Goal: Task Accomplishment & Management: Manage account settings

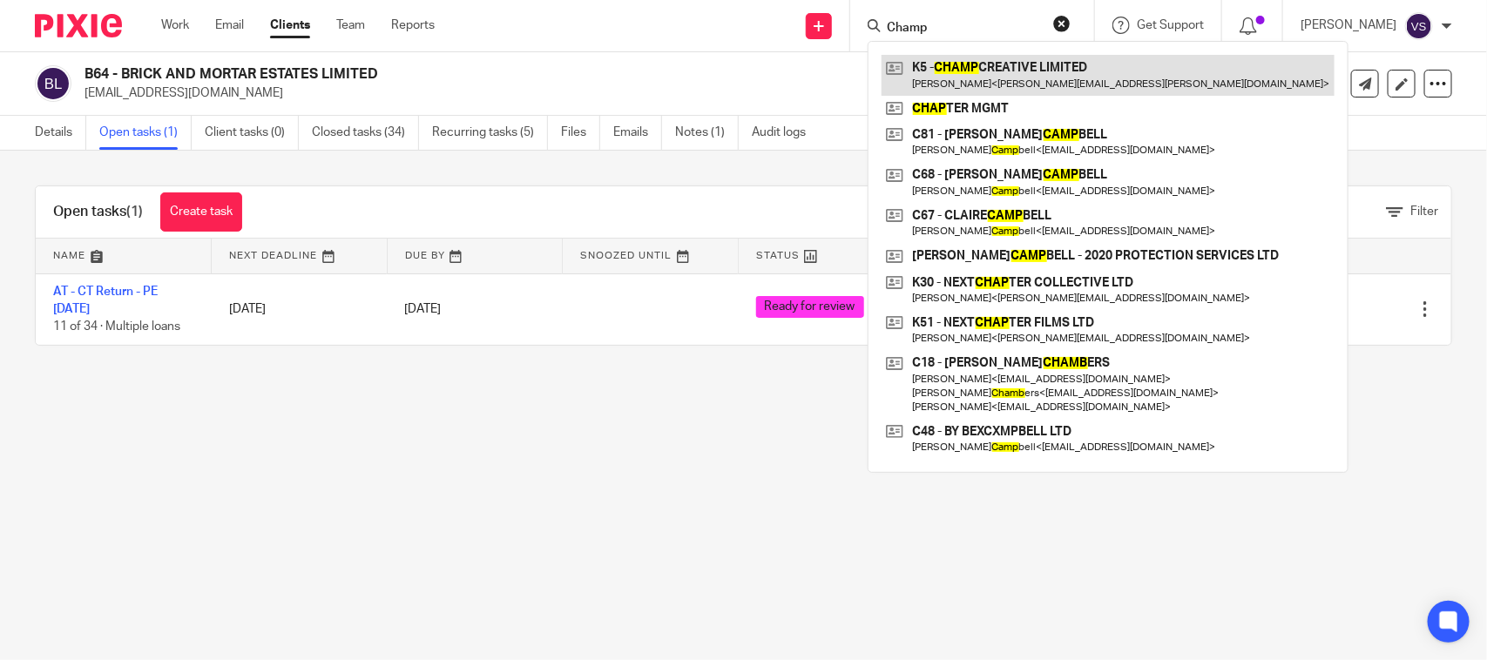
type input "Champ"
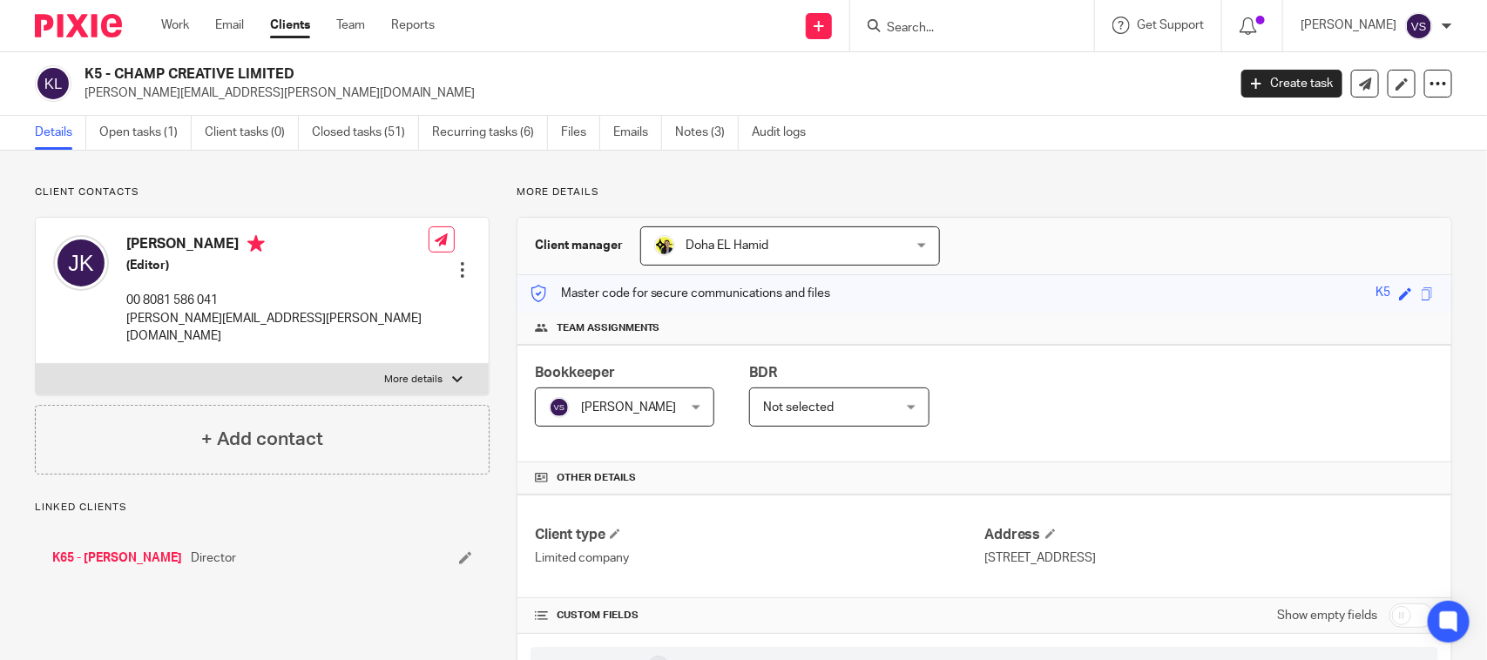
drag, startPoint x: 115, startPoint y: 71, endPoint x: 289, endPoint y: 72, distance: 174.3
click at [289, 72] on h2 "K5 - CHAMP CREATIVE LIMITED" at bounding box center [537, 74] width 904 height 18
copy h2 "CHAMP CREATIVE LIMITED"
click at [935, 26] on input "Search" at bounding box center [963, 29] width 157 height 16
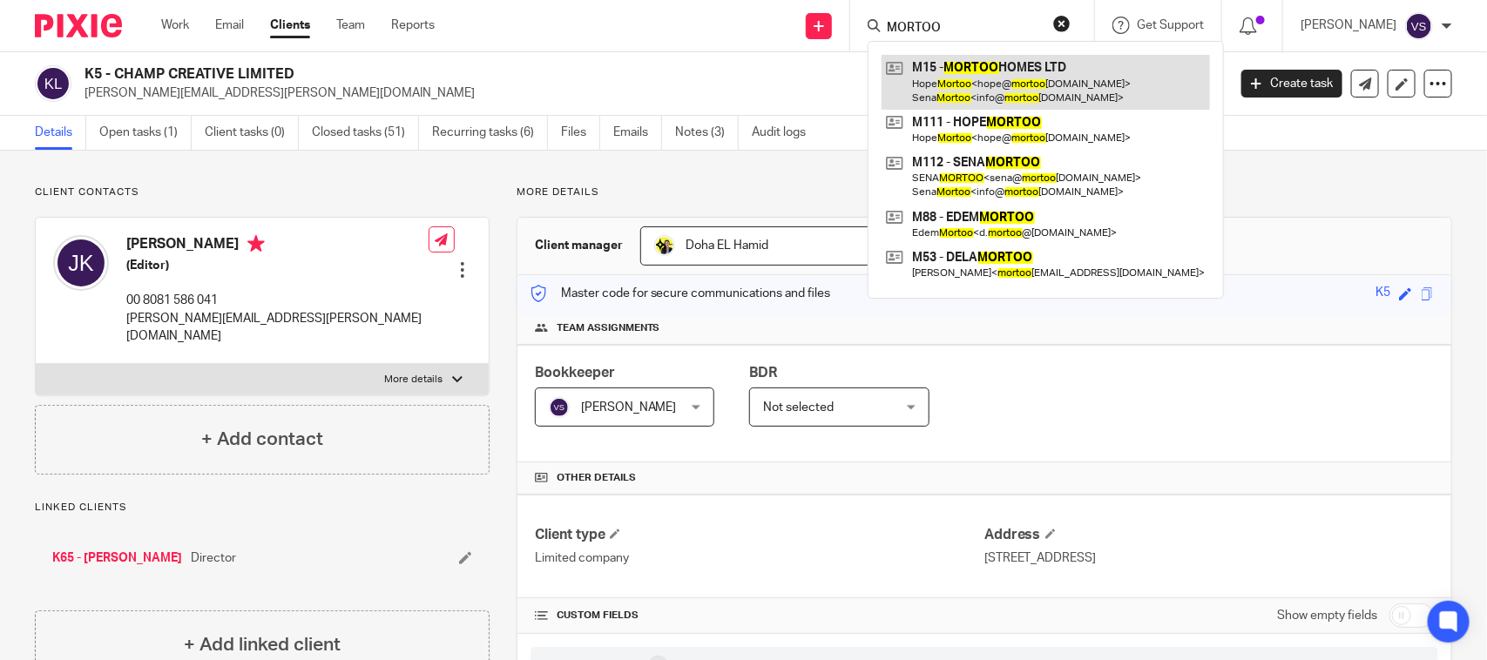
type input "MORTOO"
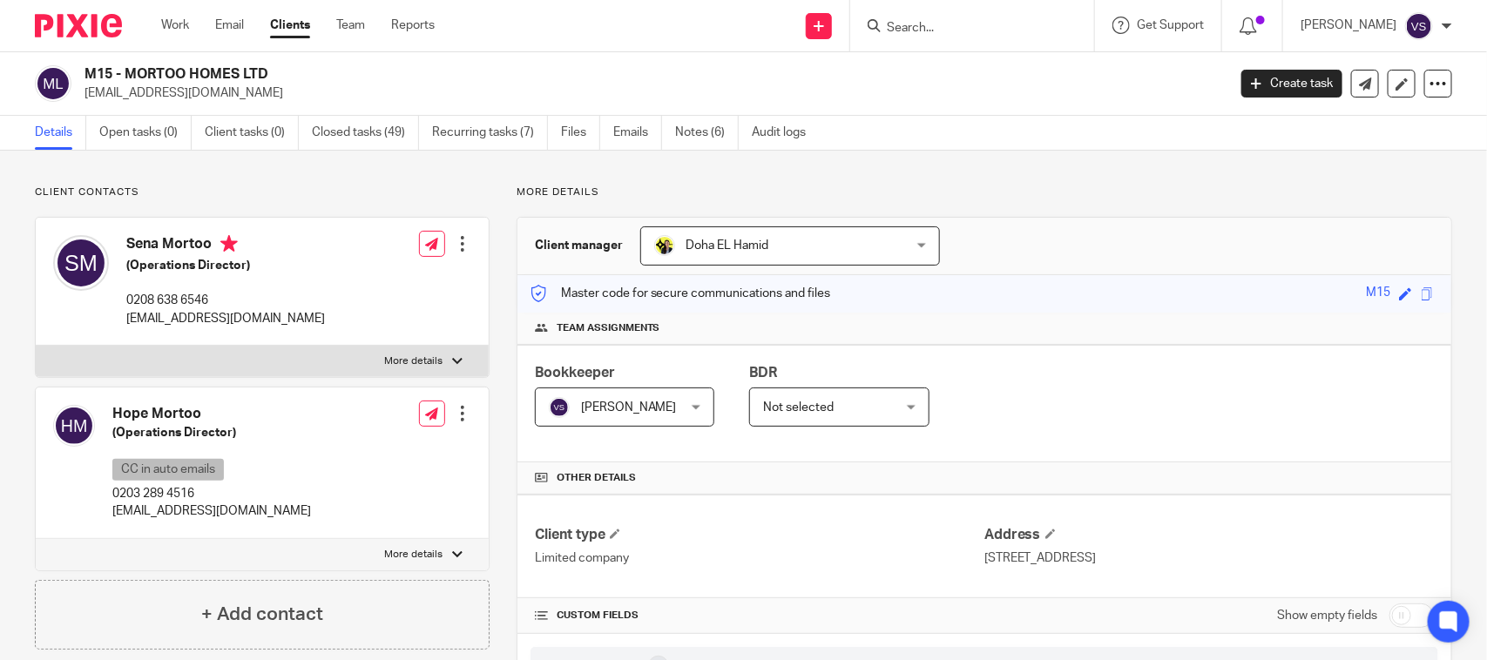
drag, startPoint x: 125, startPoint y: 76, endPoint x: 267, endPoint y: 80, distance: 142.1
click at [267, 80] on h2 "M15 - MORTOO HOMES LTD" at bounding box center [537, 74] width 904 height 18
copy h2 "MORTOO HOMES LTD"
click at [928, 27] on input "Search" at bounding box center [963, 29] width 157 height 16
click at [964, 30] on input "Search" at bounding box center [963, 29] width 157 height 16
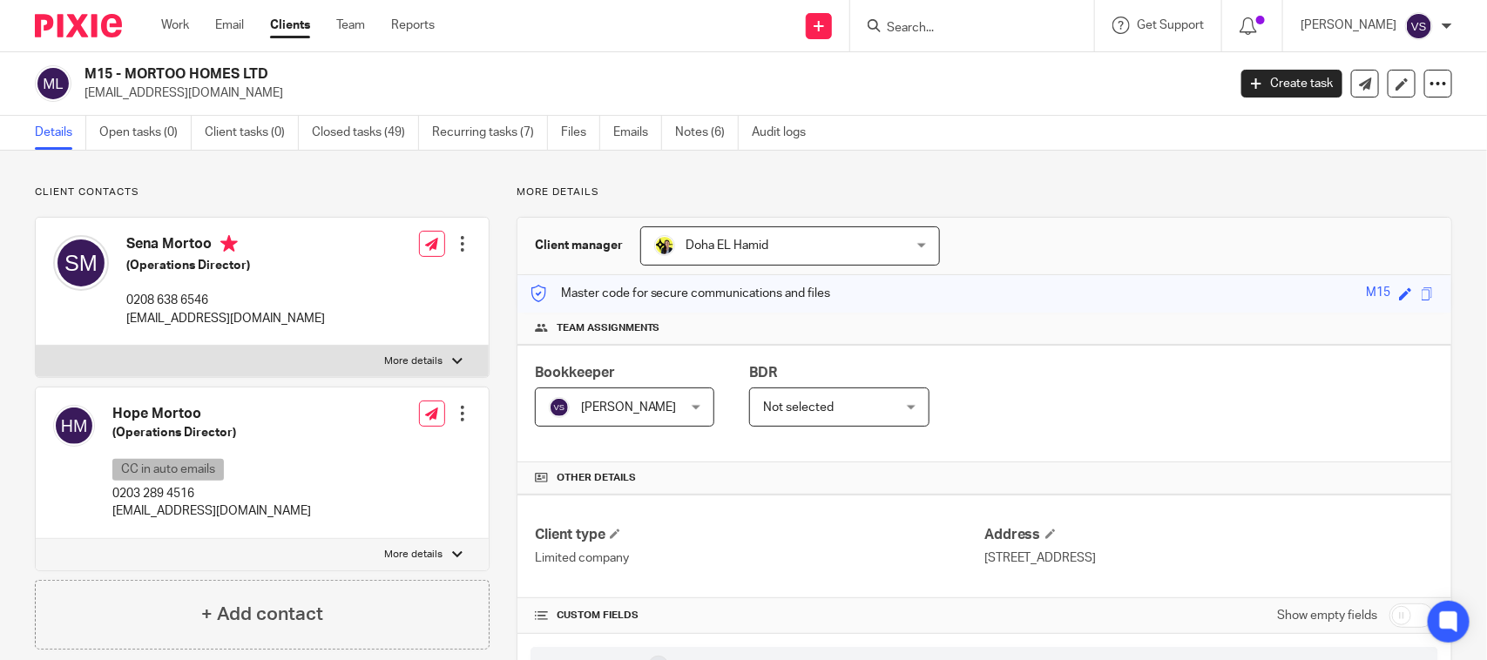
paste input "BRICK AND MORTAR ESTATES LIMITED"
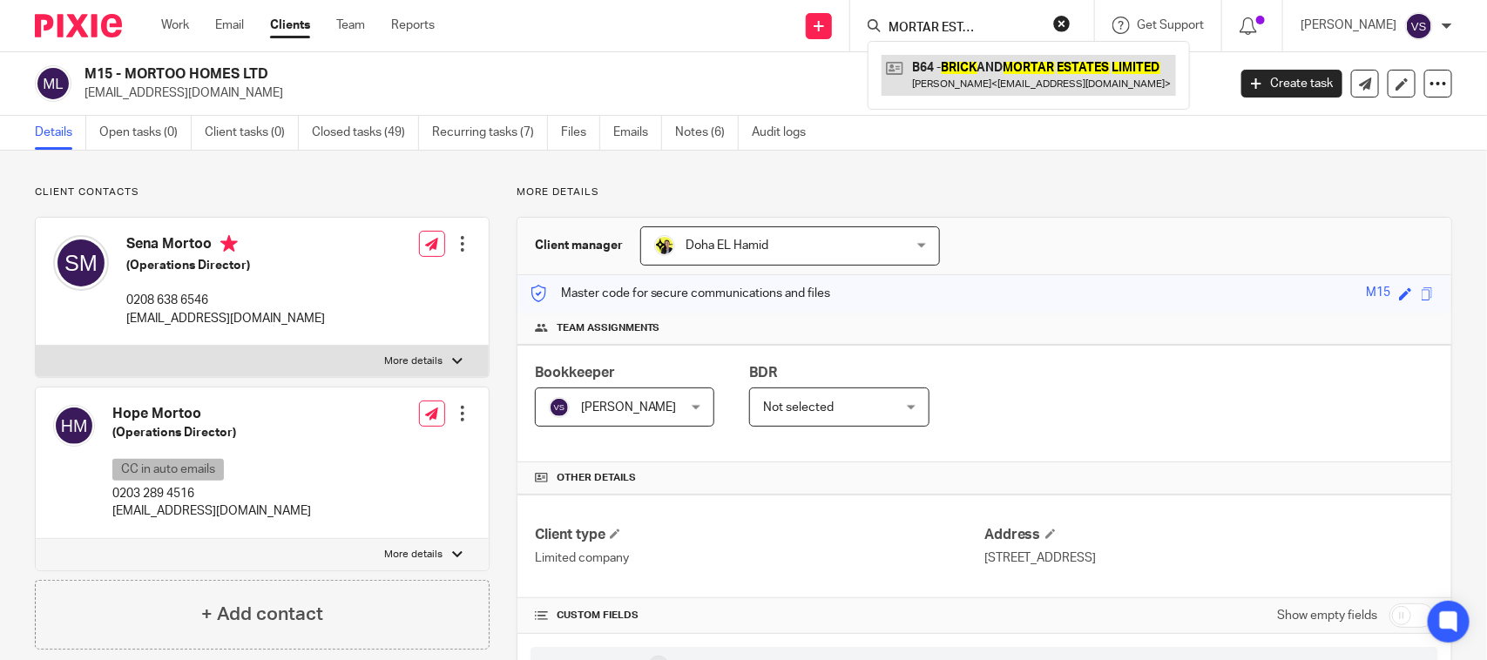
type input "BRICK AND MORTAR ESTATES LIMITED"
click at [1000, 77] on link at bounding box center [1029, 75] width 294 height 40
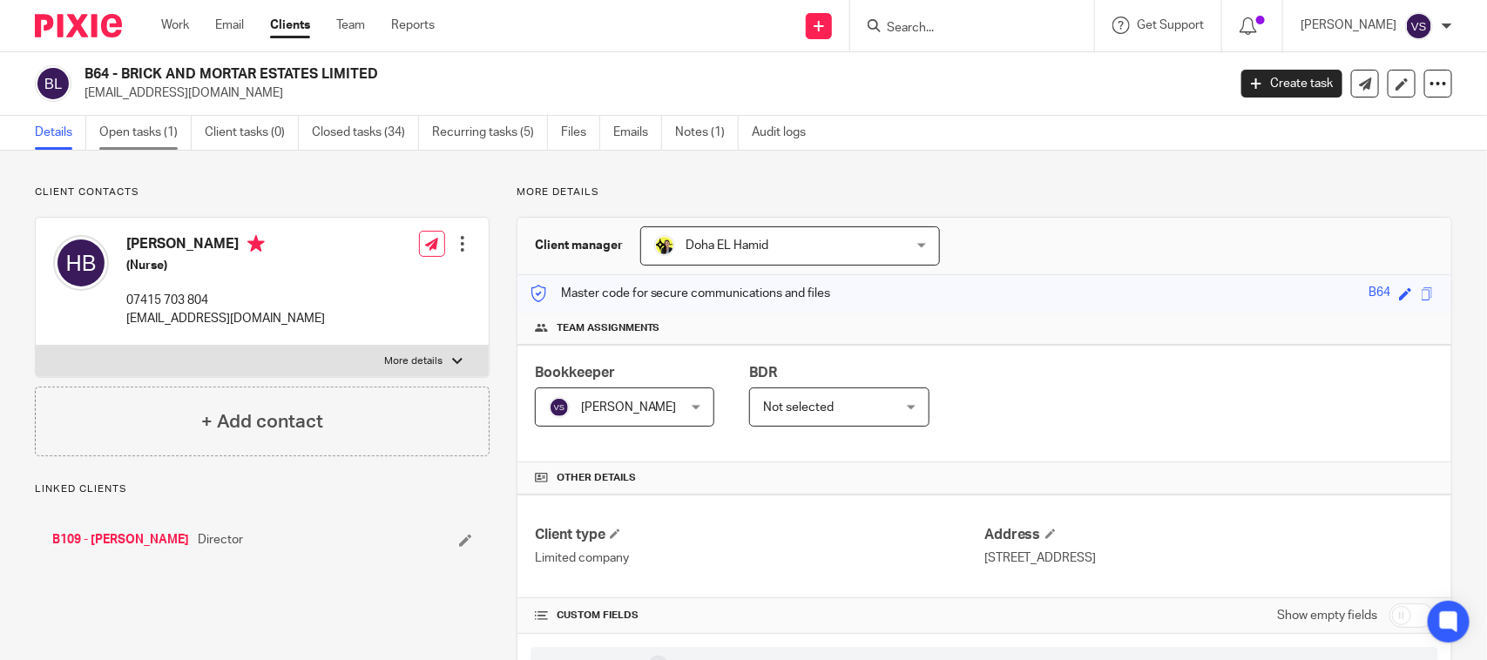
click at [146, 124] on link "Open tasks (1)" at bounding box center [145, 133] width 92 height 34
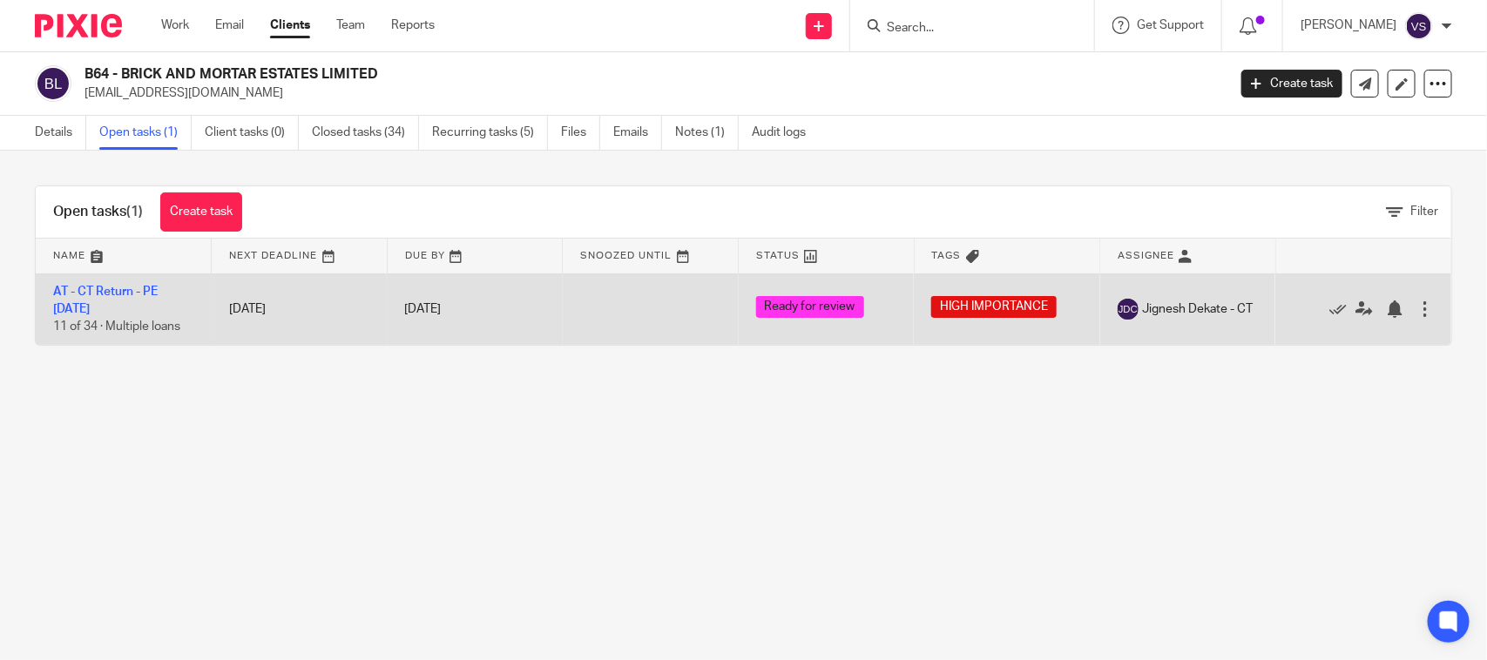
click at [138, 281] on td "AT - CT Return - PE 30-11-2024 11 of 34 · Multiple loans" at bounding box center [124, 309] width 176 height 71
click at [138, 289] on link "AT - CT Return - PE [DATE]" at bounding box center [105, 301] width 105 height 30
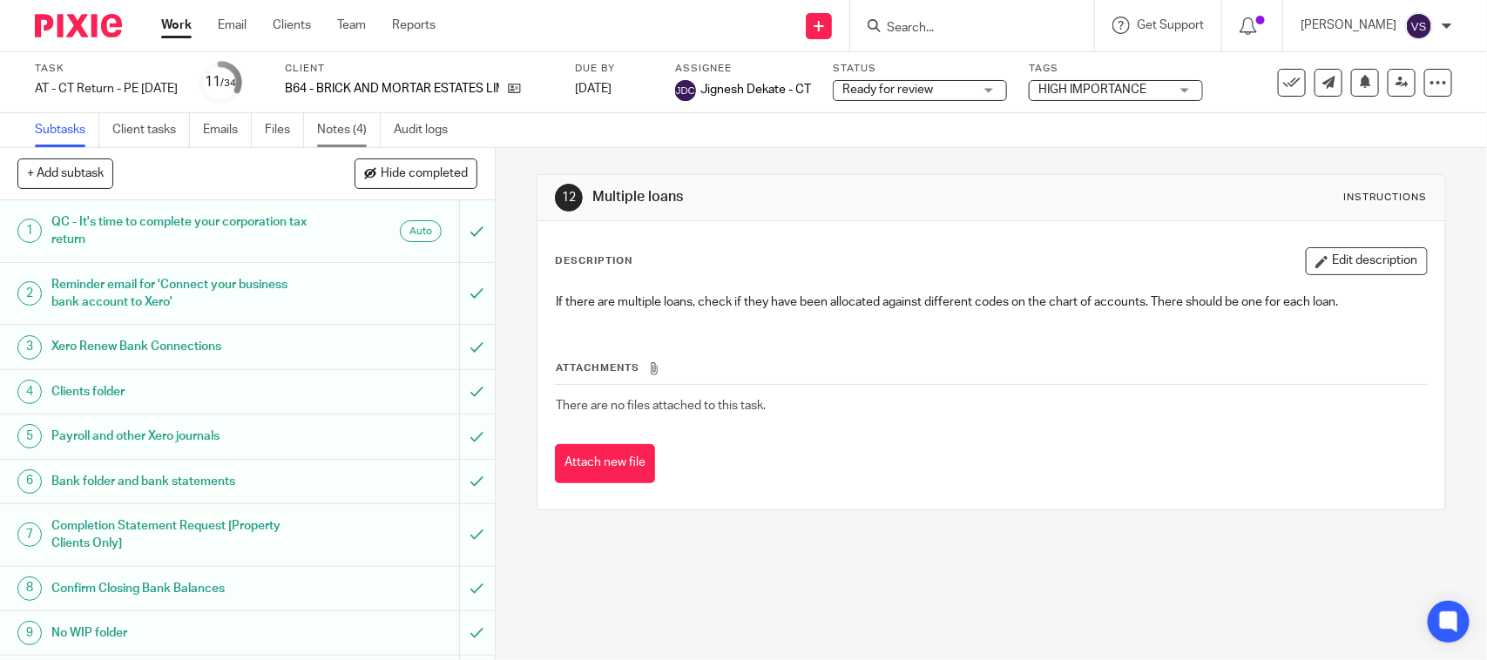
click at [338, 125] on link "Notes (4)" at bounding box center [349, 130] width 64 height 34
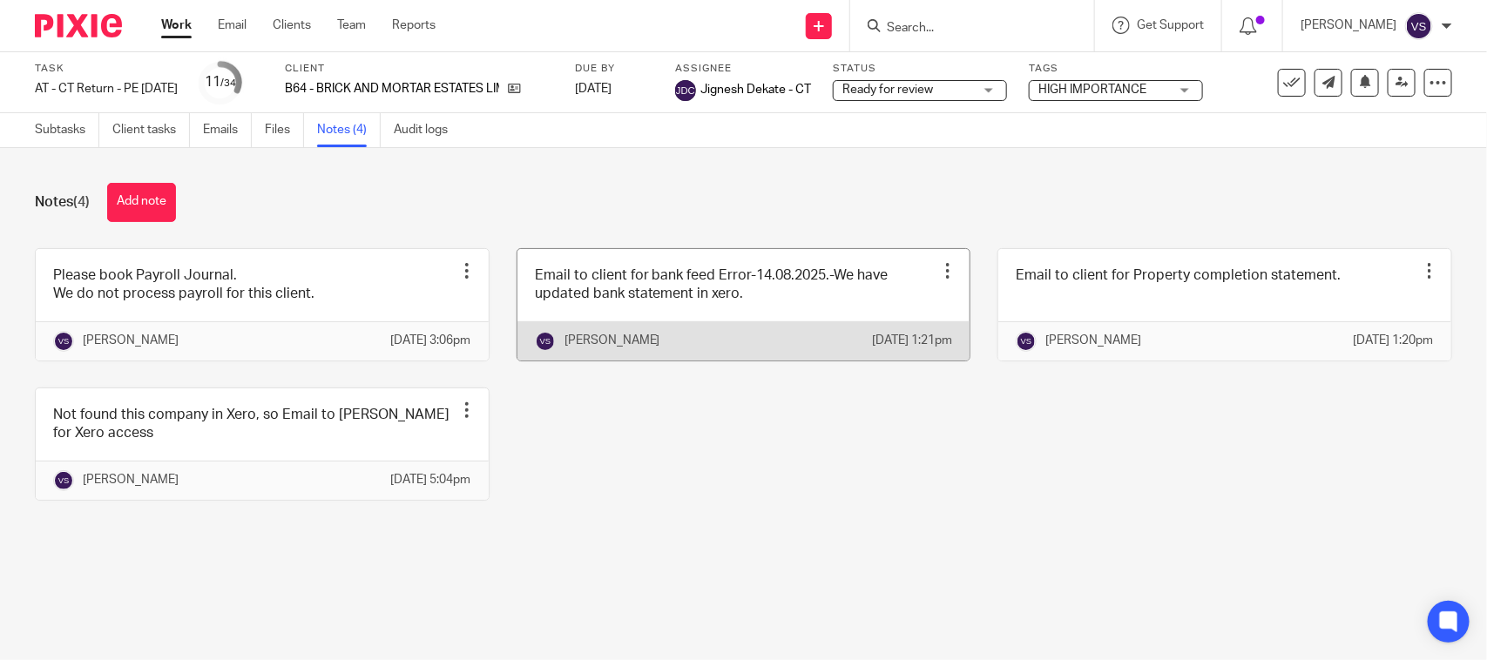
click at [768, 308] on link at bounding box center [744, 305] width 453 height 112
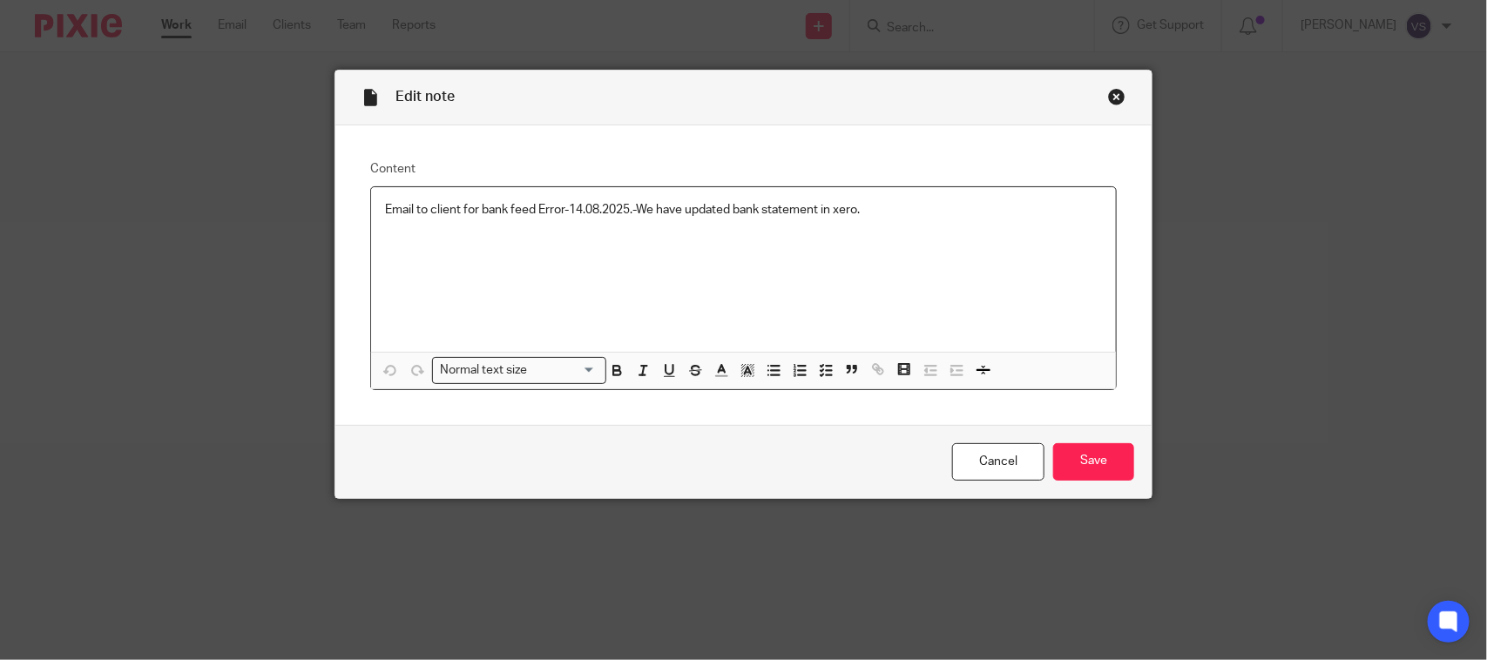
click at [1108, 98] on div "Close this dialog window" at bounding box center [1116, 96] width 17 height 17
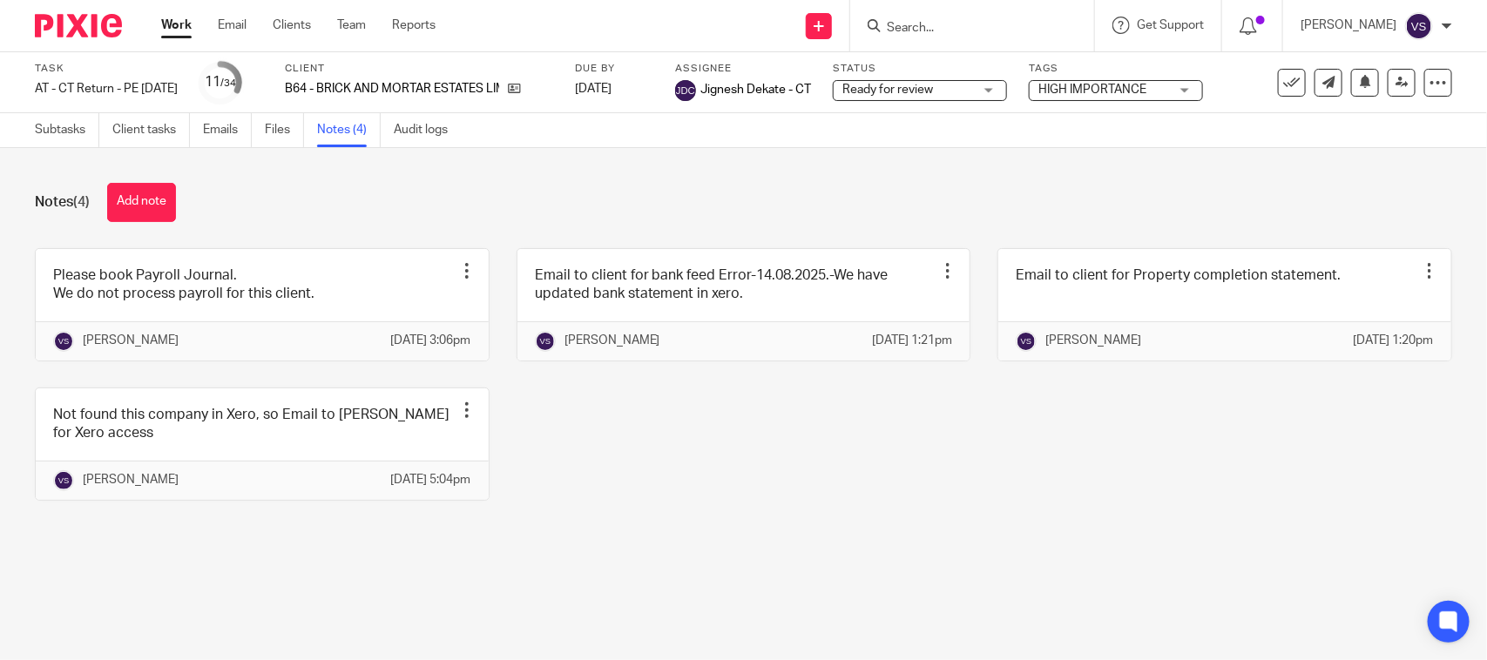
click at [1156, 179] on div "Notes (4) Add note Please book Payroll Journal. We do not process payroll for t…" at bounding box center [743, 355] width 1487 height 414
click at [351, 24] on link "Team" at bounding box center [351, 25] width 29 height 17
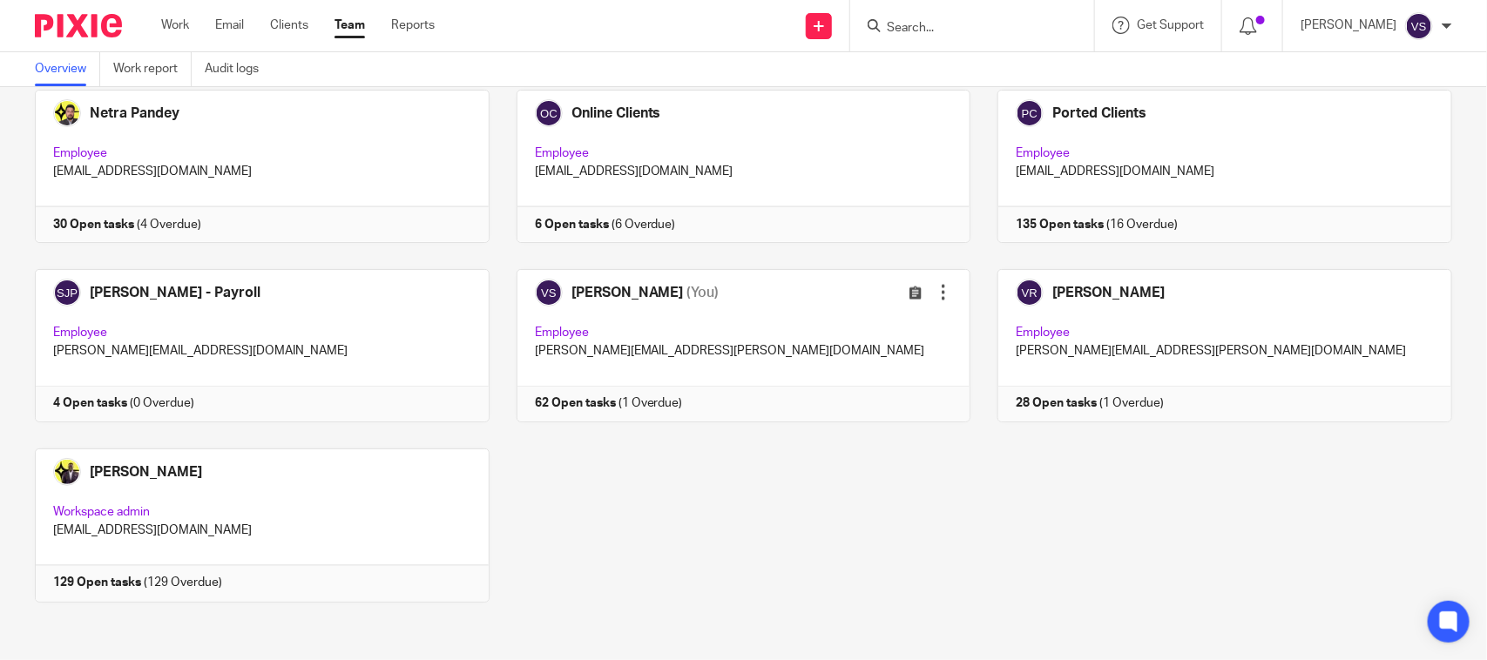
scroll to position [1182, 0]
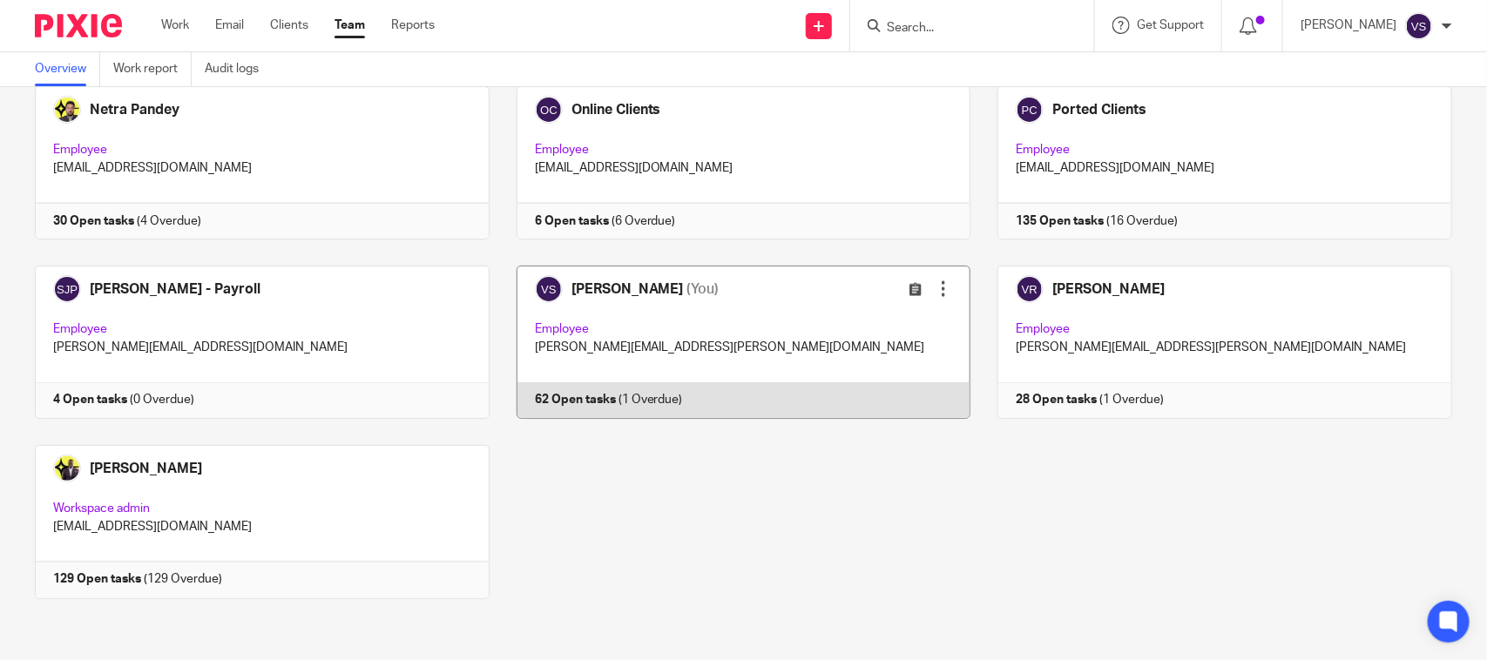
click at [787, 316] on link at bounding box center [731, 342] width 482 height 153
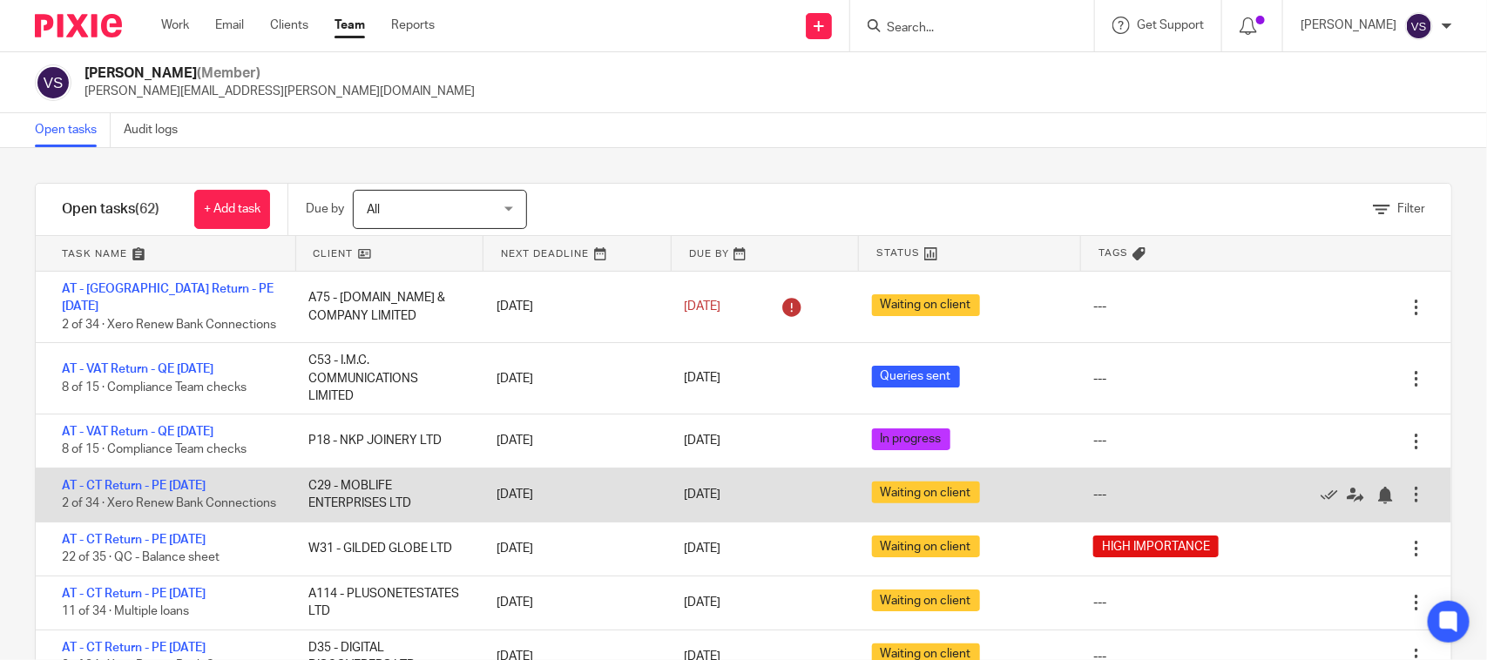
scroll to position [109, 0]
